Goal: Register for event/course

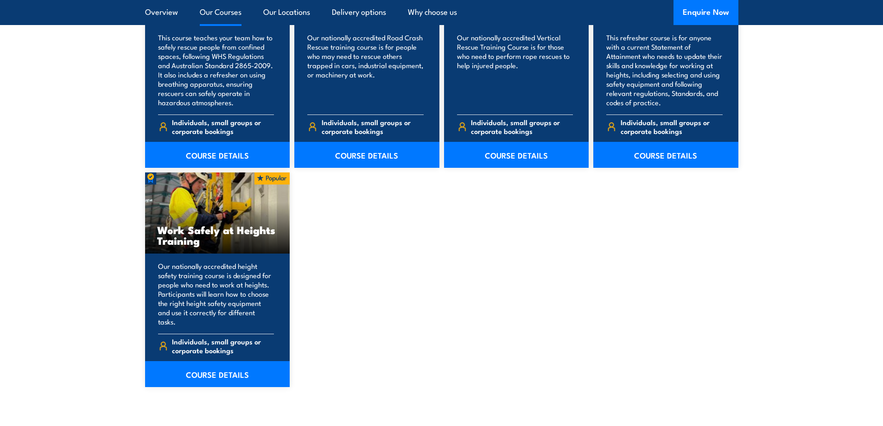
scroll to position [1113, 0]
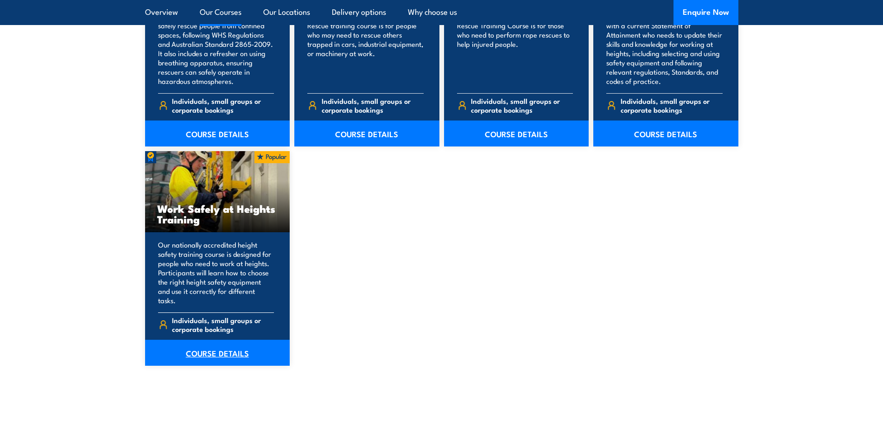
click at [225, 344] on link "COURSE DETAILS" at bounding box center [217, 353] width 145 height 26
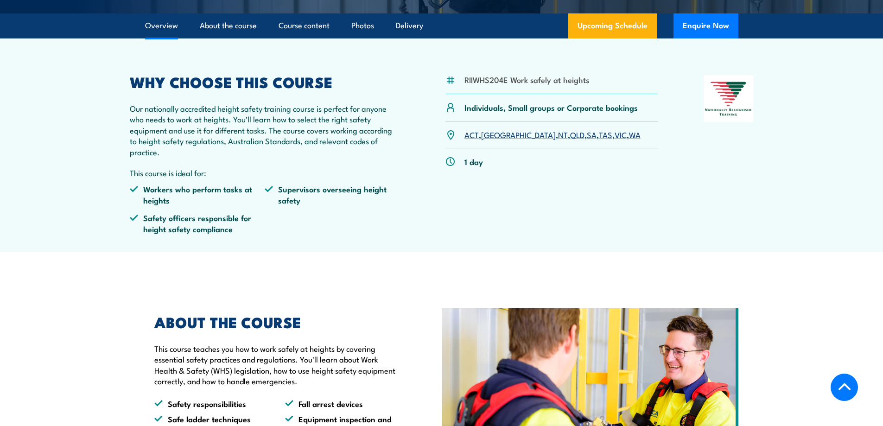
scroll to position [232, 0]
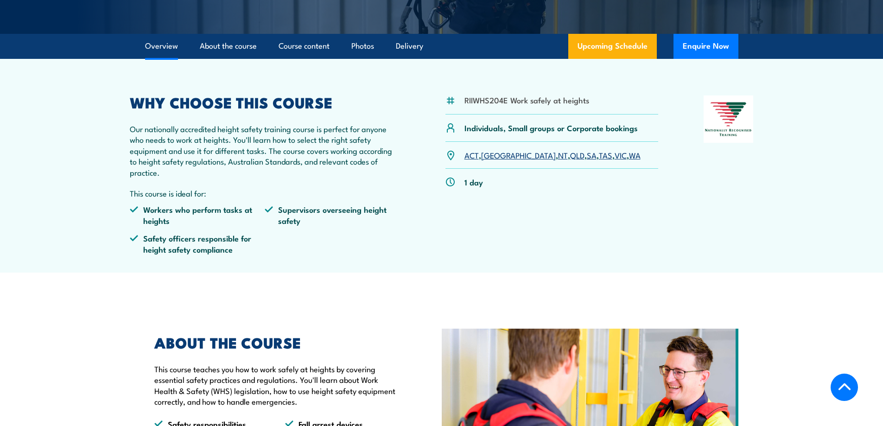
click at [492, 159] on link "[GEOGRAPHIC_DATA]" at bounding box center [518, 154] width 75 height 11
